Goal: Navigation & Orientation: Find specific page/section

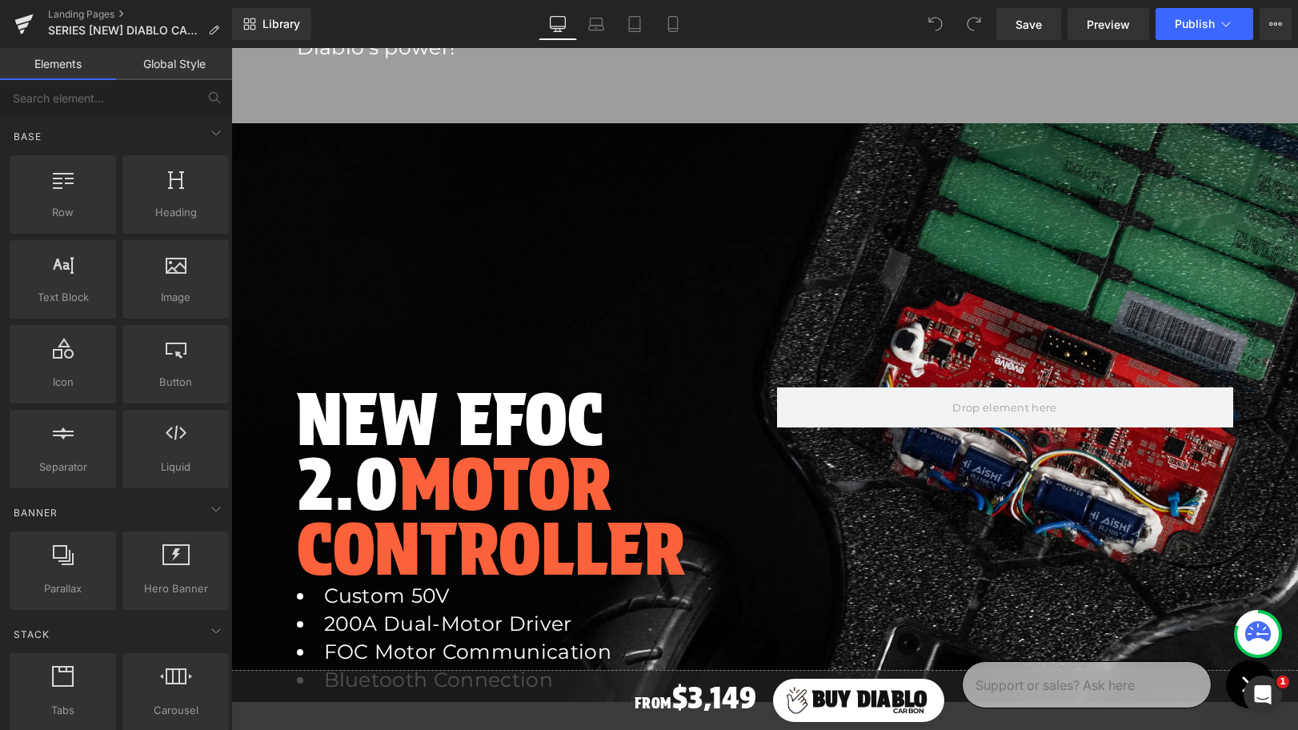
scroll to position [1799, 0]
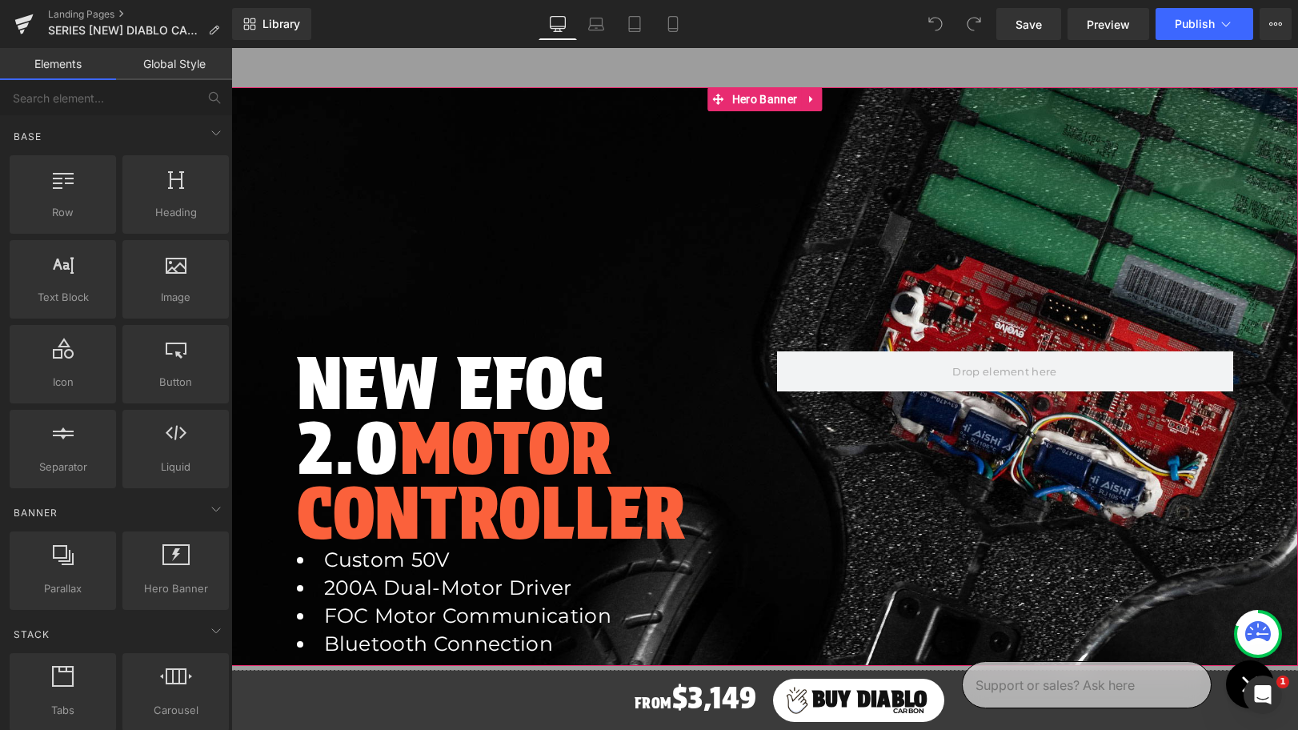
click at [958, 283] on div at bounding box center [764, 376] width 1067 height 579
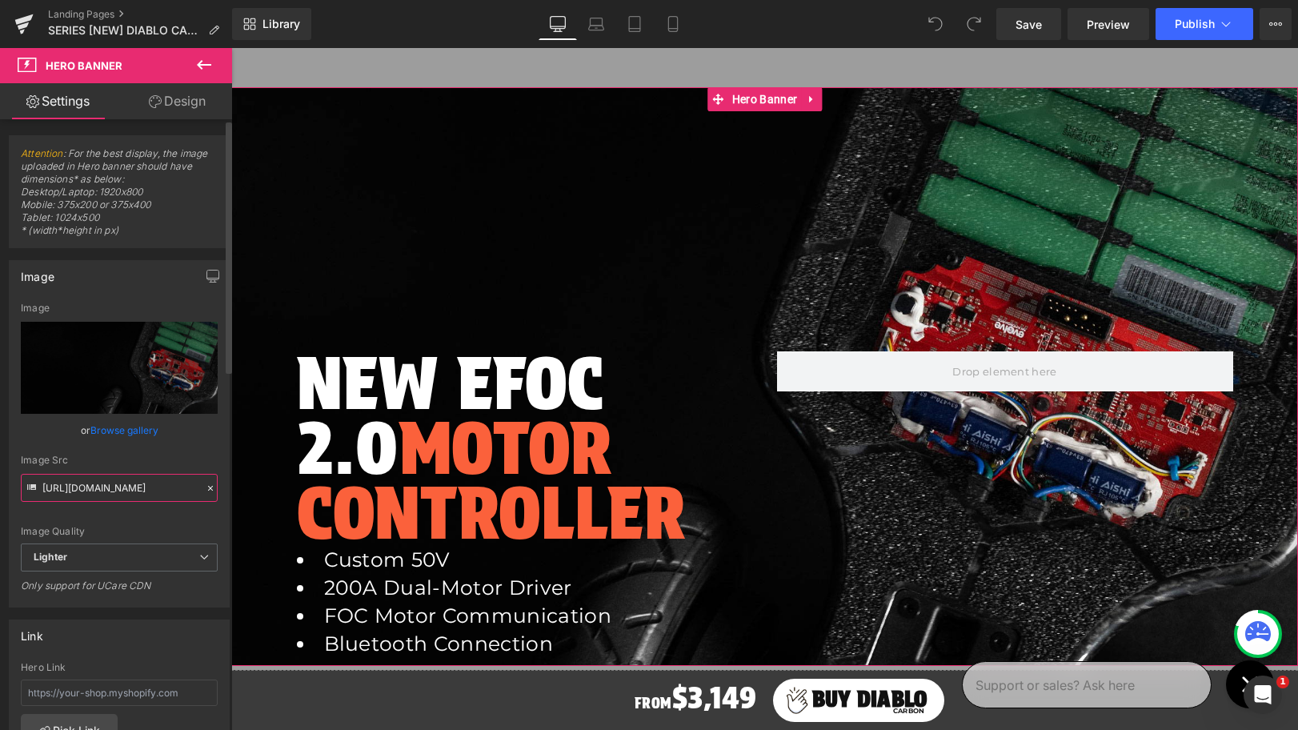
click at [94, 487] on input "[URL][DOMAIN_NAME]" at bounding box center [119, 488] width 197 height 28
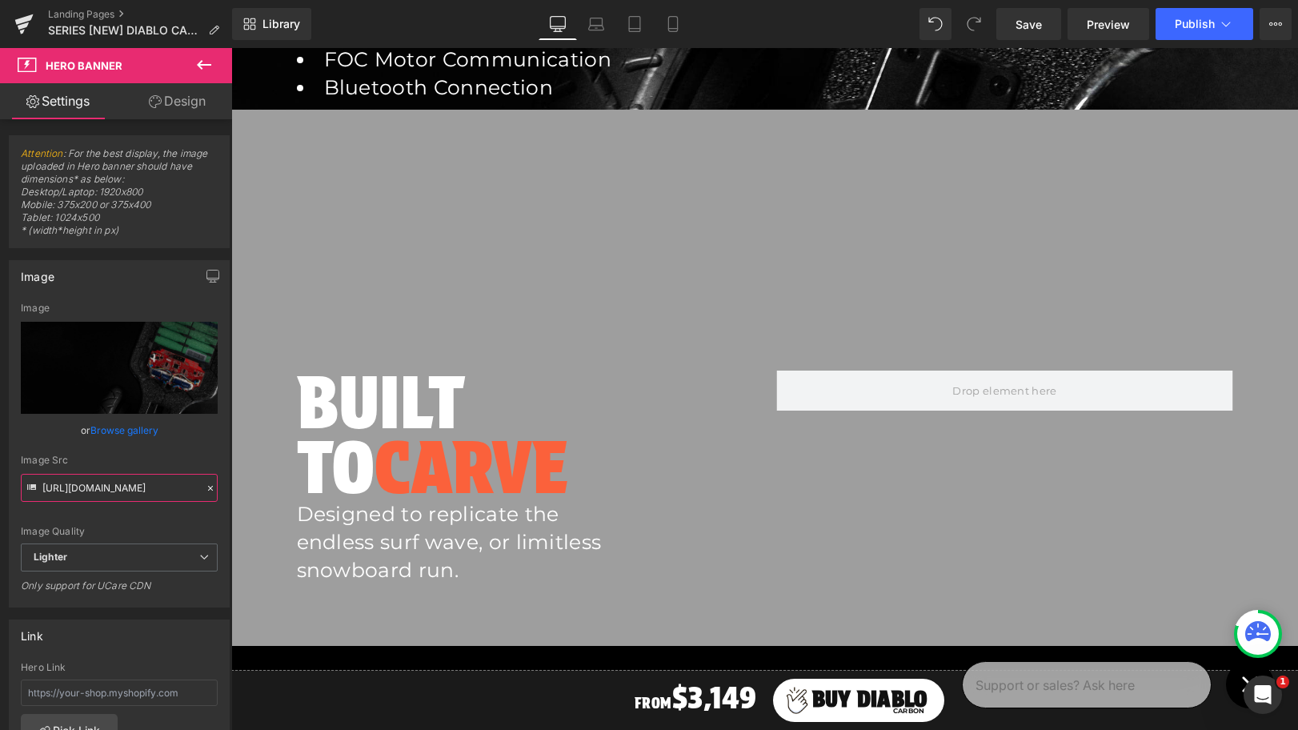
scroll to position [2349, 0]
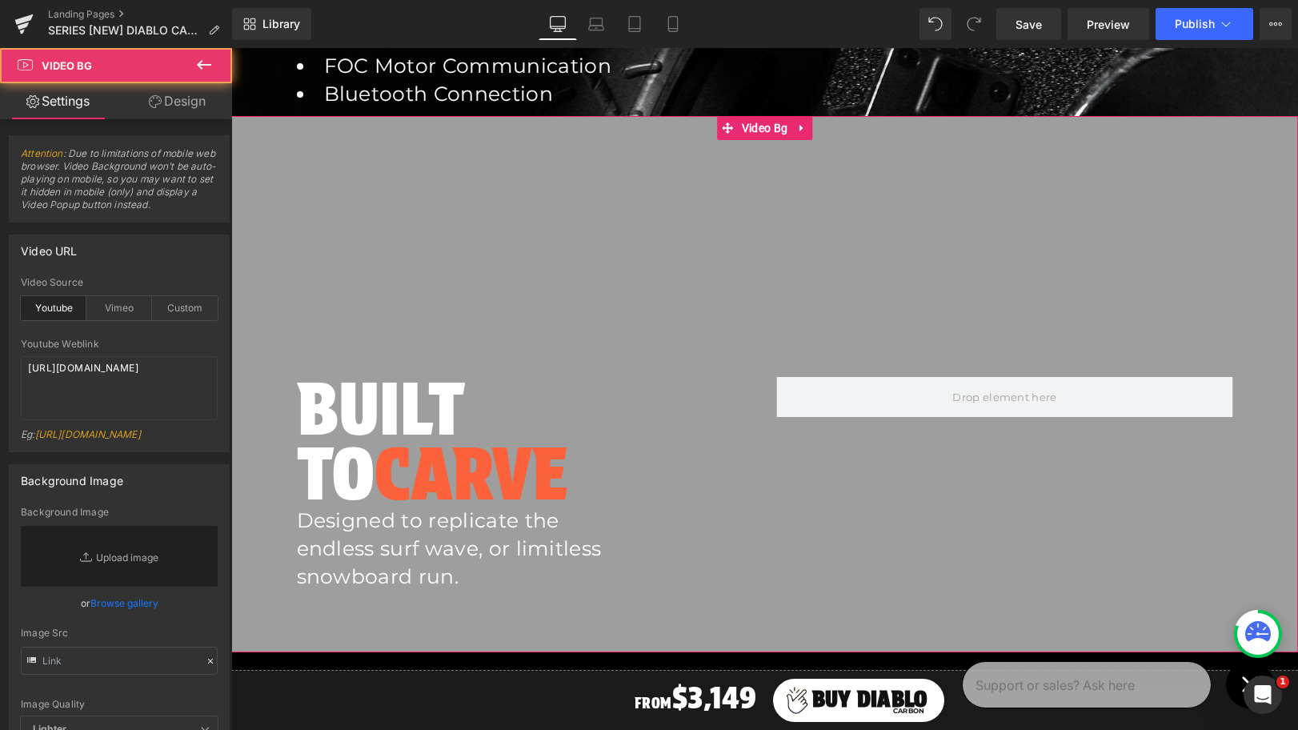
click at [499, 196] on div at bounding box center [764, 384] width 1067 height 536
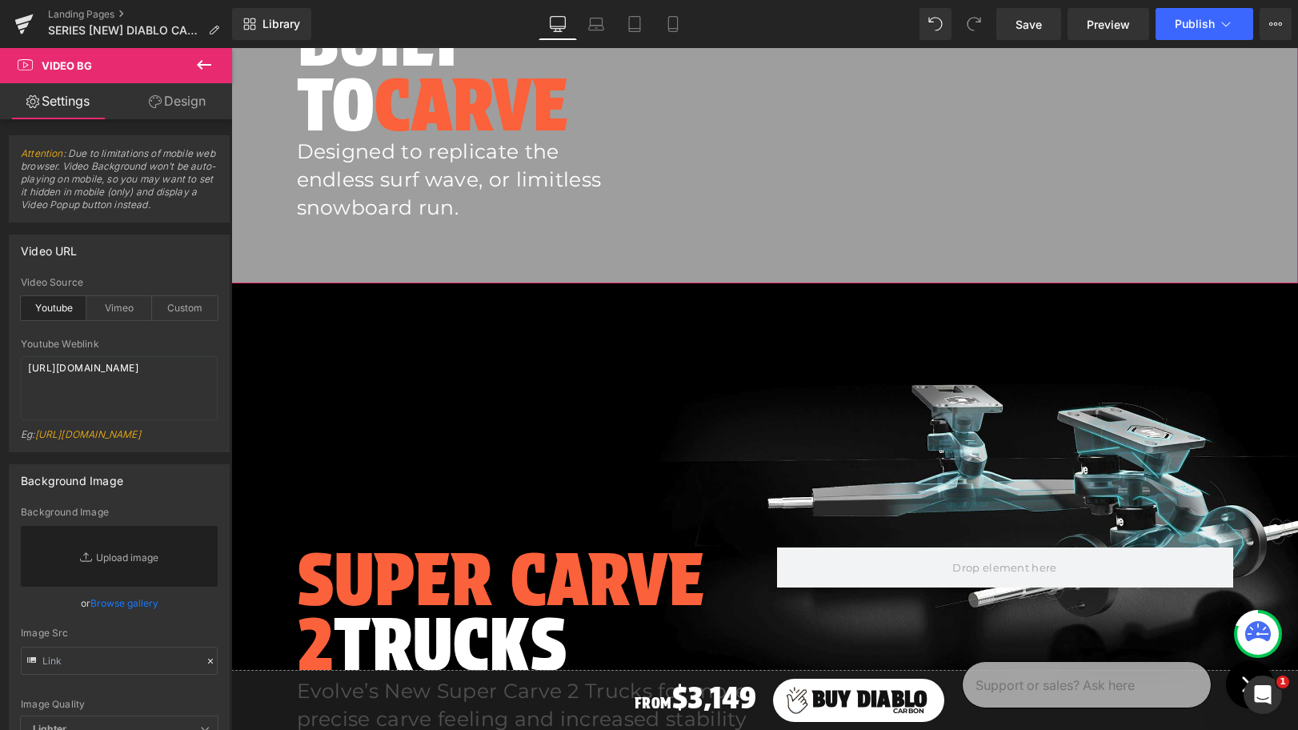
scroll to position [2935, 0]
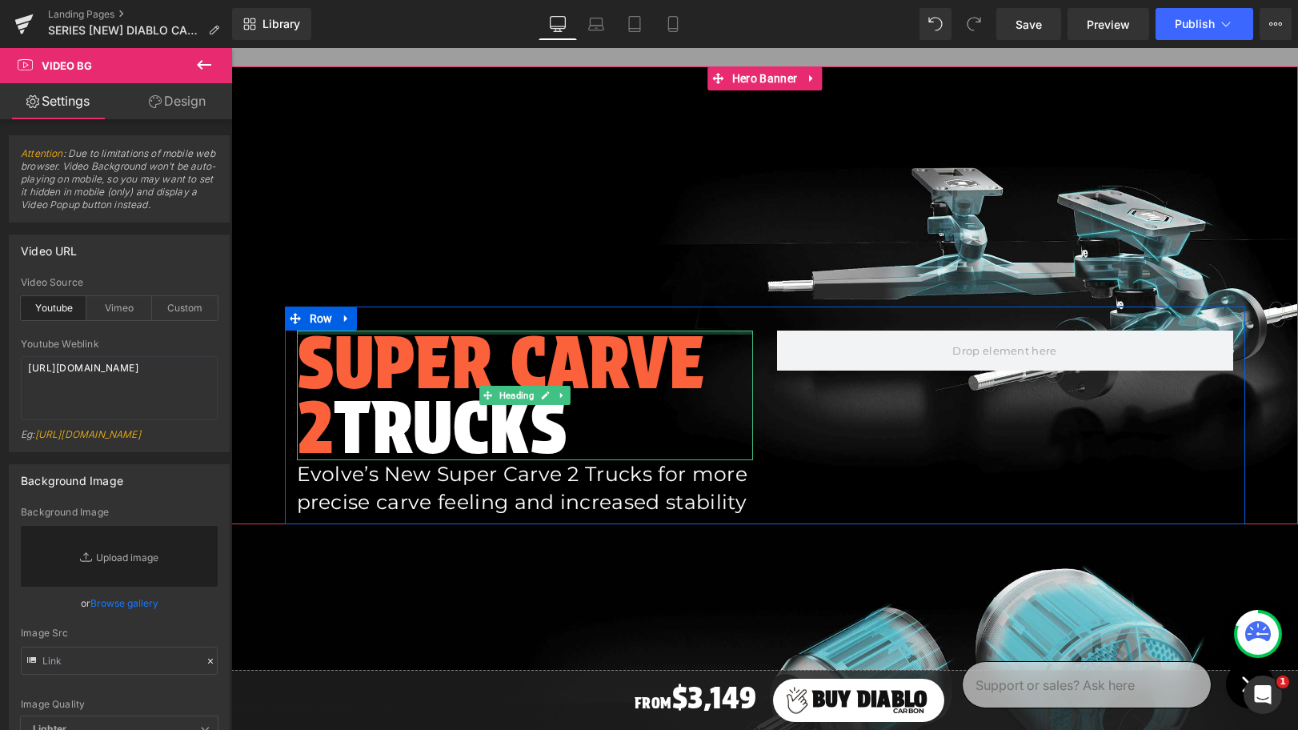
click at [713, 332] on div at bounding box center [525, 333] width 456 height 4
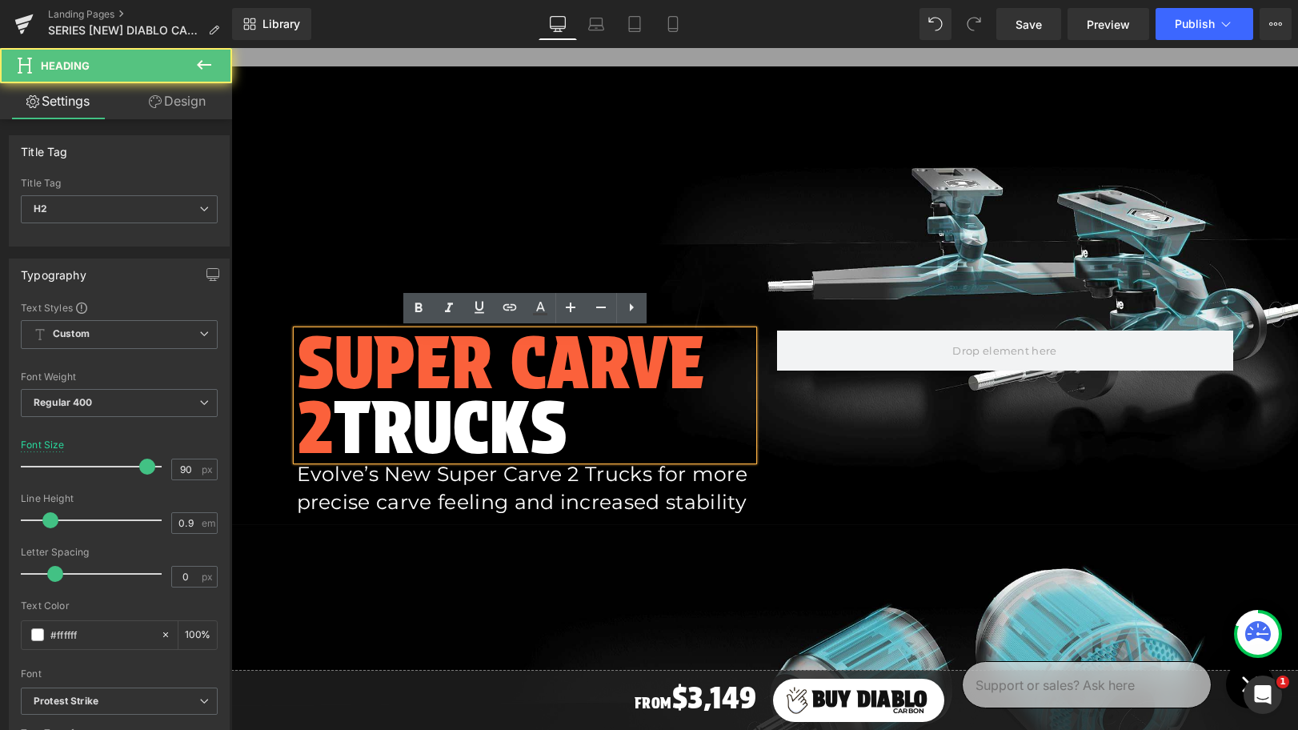
click at [734, 275] on div at bounding box center [764, 295] width 1067 height 458
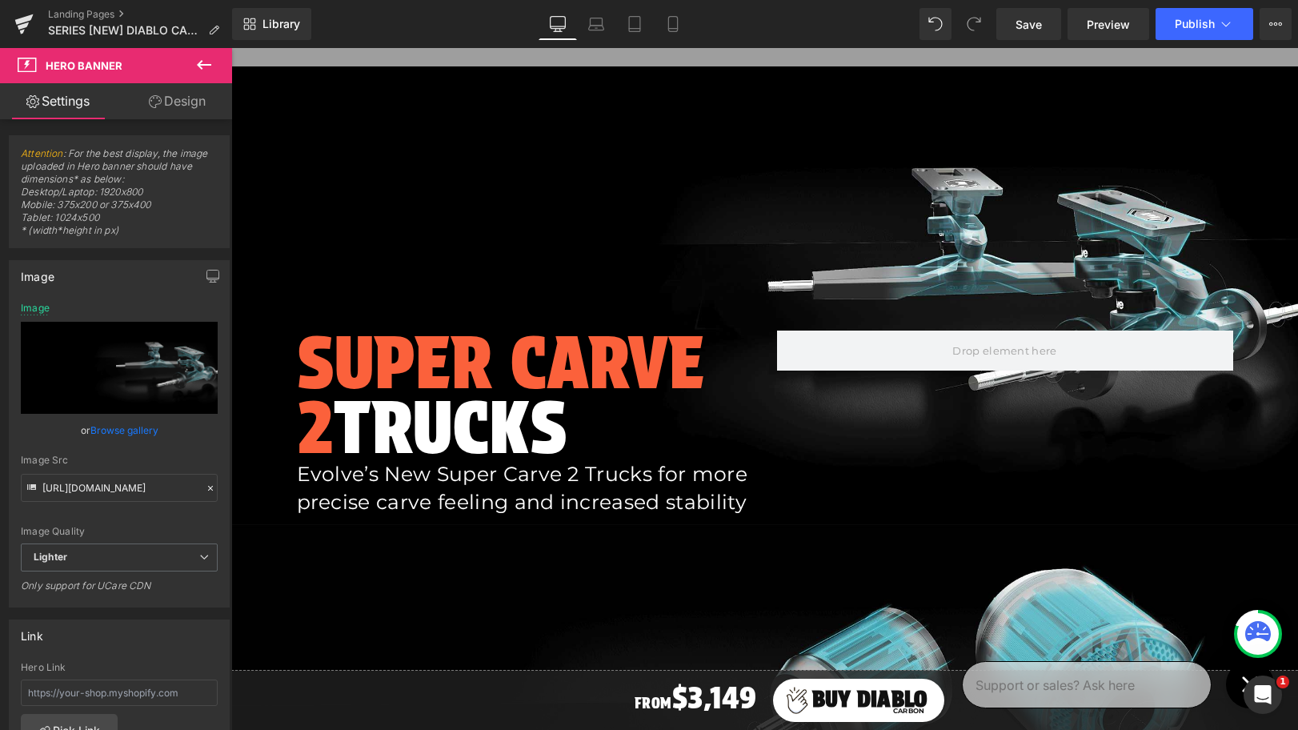
click at [705, 230] on div at bounding box center [764, 295] width 1067 height 458
